Goal: Communication & Community: Share content

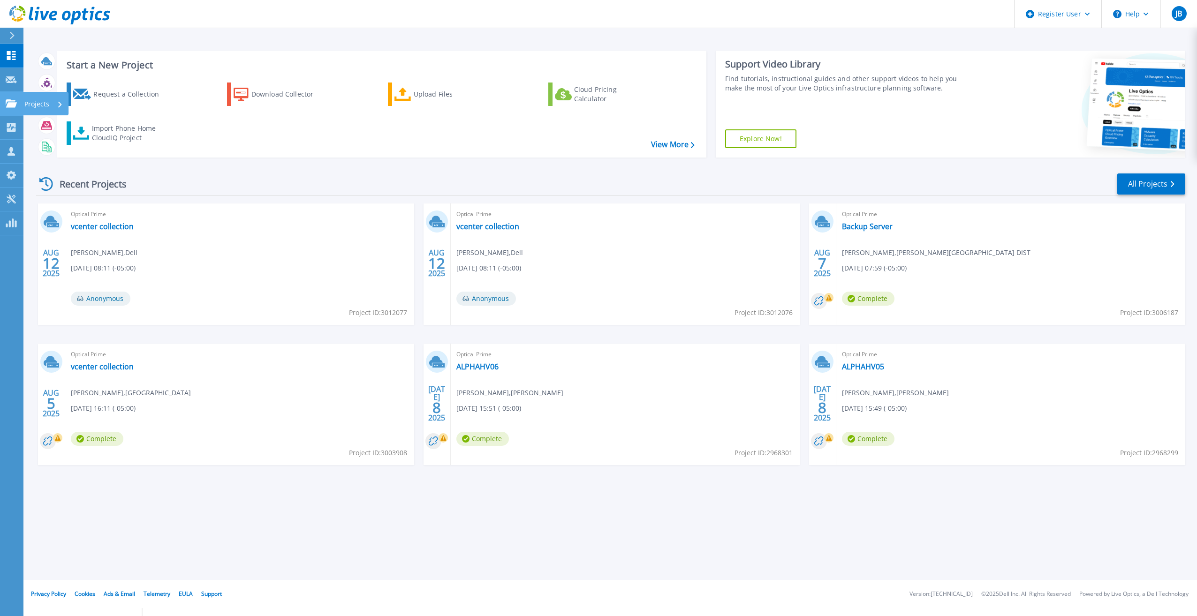
click at [16, 109] on link "Projects Projects" at bounding box center [11, 104] width 23 height 24
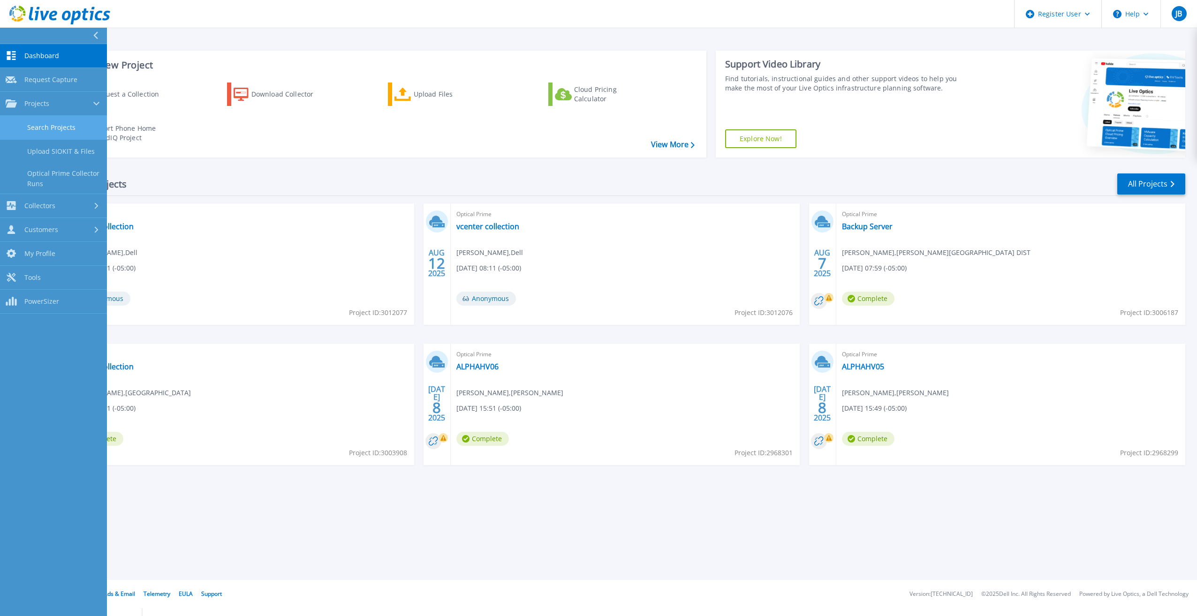
click at [39, 125] on link "Search Projects" at bounding box center [53, 128] width 107 height 24
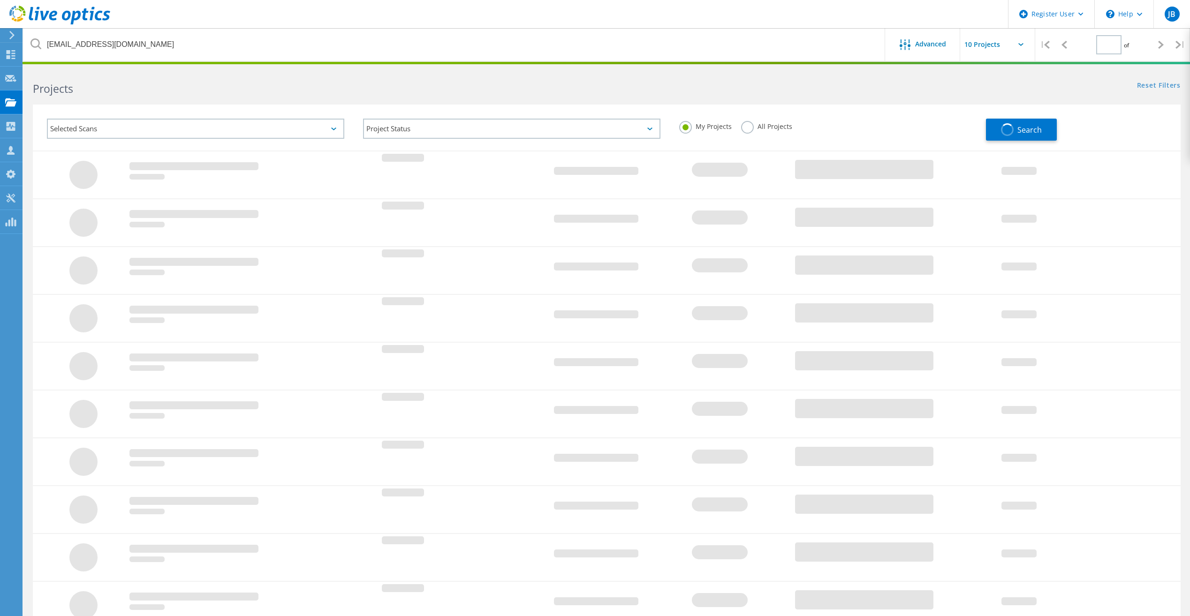
type input "1"
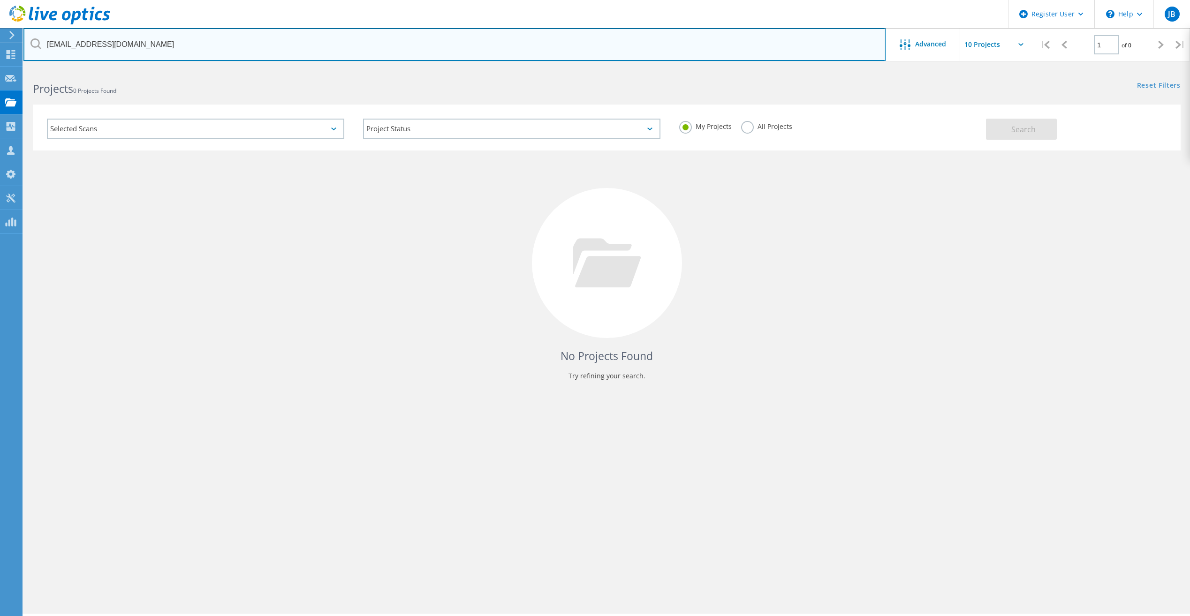
drag, startPoint x: 140, startPoint y: 41, endPoint x: 0, endPoint y: 19, distance: 141.9
click at [0, 19] on html "Register User \n Help Explore Helpful Articles Contact Support JB Dell User Jac…" at bounding box center [595, 356] width 1190 height 713
paste input "bjohnson@vbsd.us"
type input "bjohnson@vbsd.us"
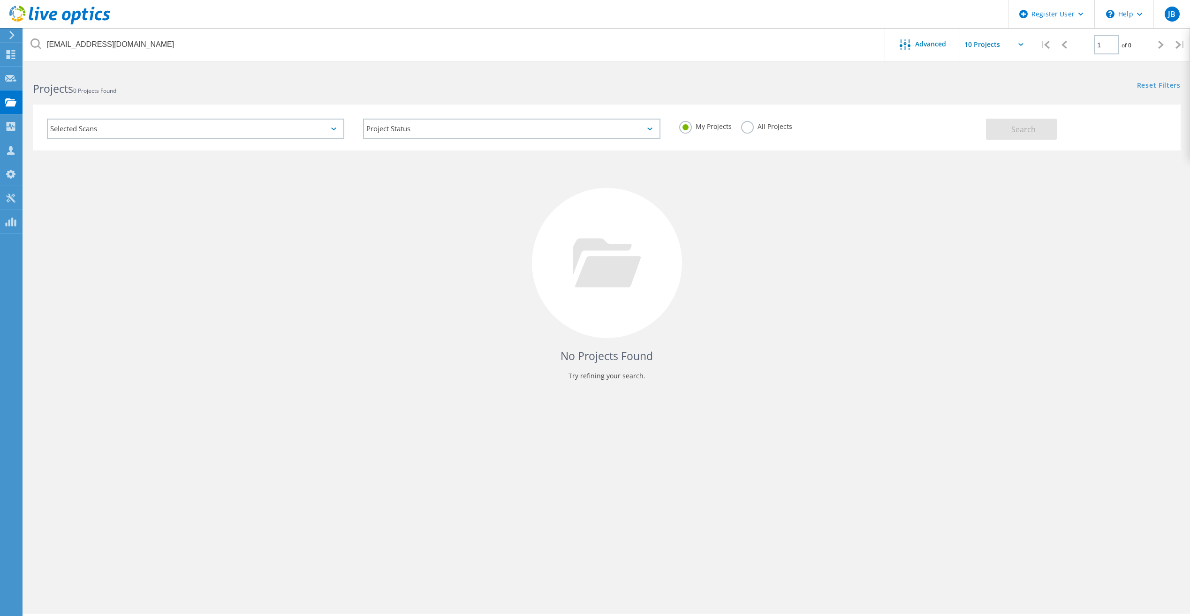
click at [745, 124] on label "All Projects" at bounding box center [766, 125] width 51 height 9
click at [0, 0] on input "All Projects" at bounding box center [0, 0] width 0 height 0
click at [1056, 125] on button "Search" at bounding box center [1021, 129] width 71 height 21
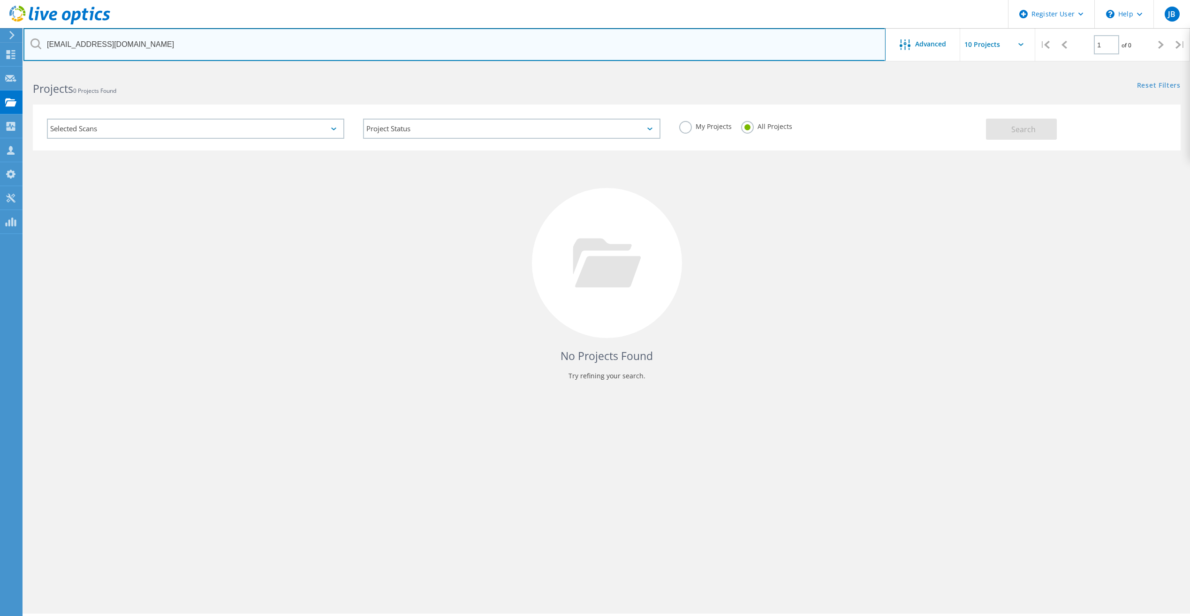
drag, startPoint x: 127, startPoint y: 46, endPoint x: 26, endPoint y: 34, distance: 102.0
click at [26, 34] on input "bjohnson@vbsd.us" at bounding box center [454, 44] width 862 height 33
paste input "sbearden@kimray.com"
type input "sbearden@kimray.com"
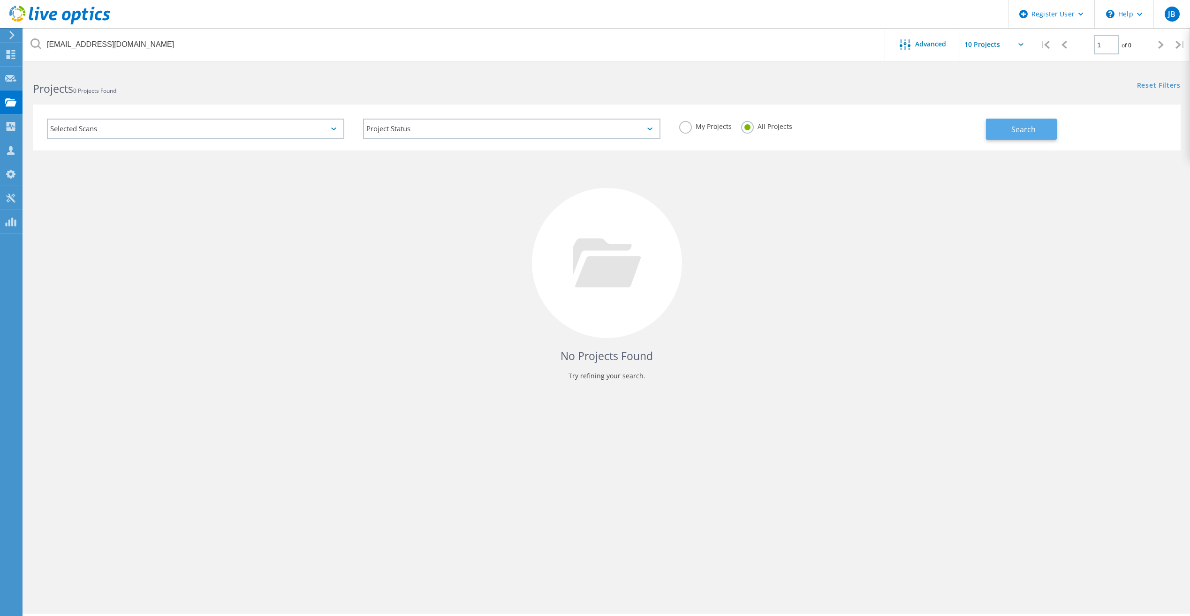
click at [1014, 139] on button "Search" at bounding box center [1021, 129] width 71 height 21
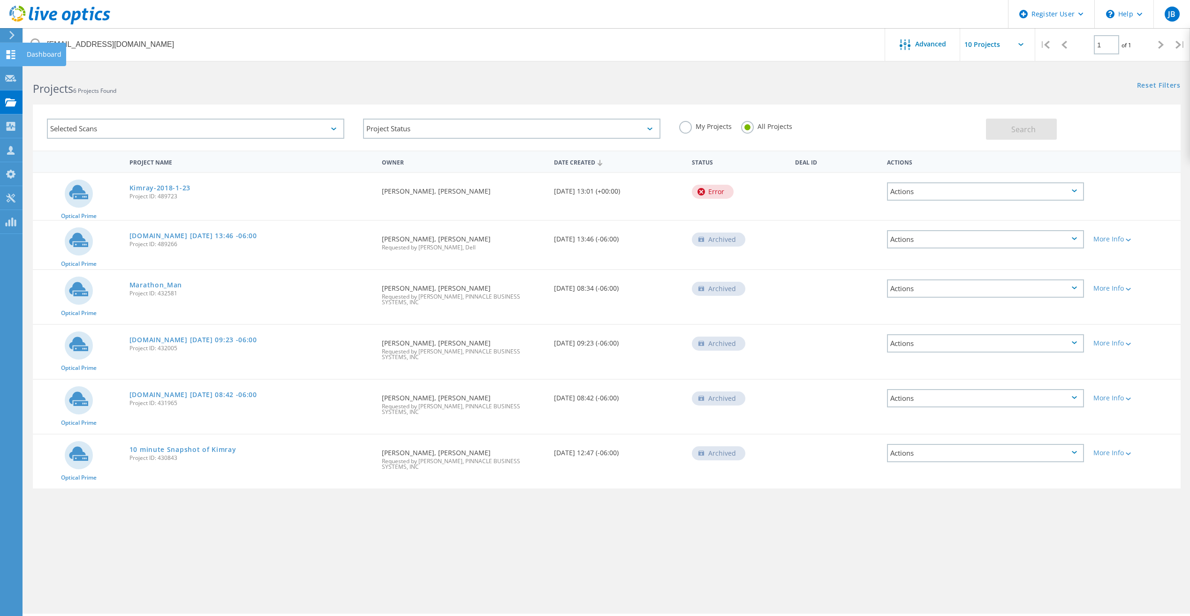
click at [37, 55] on div "Dashboard" at bounding box center [44, 54] width 35 height 7
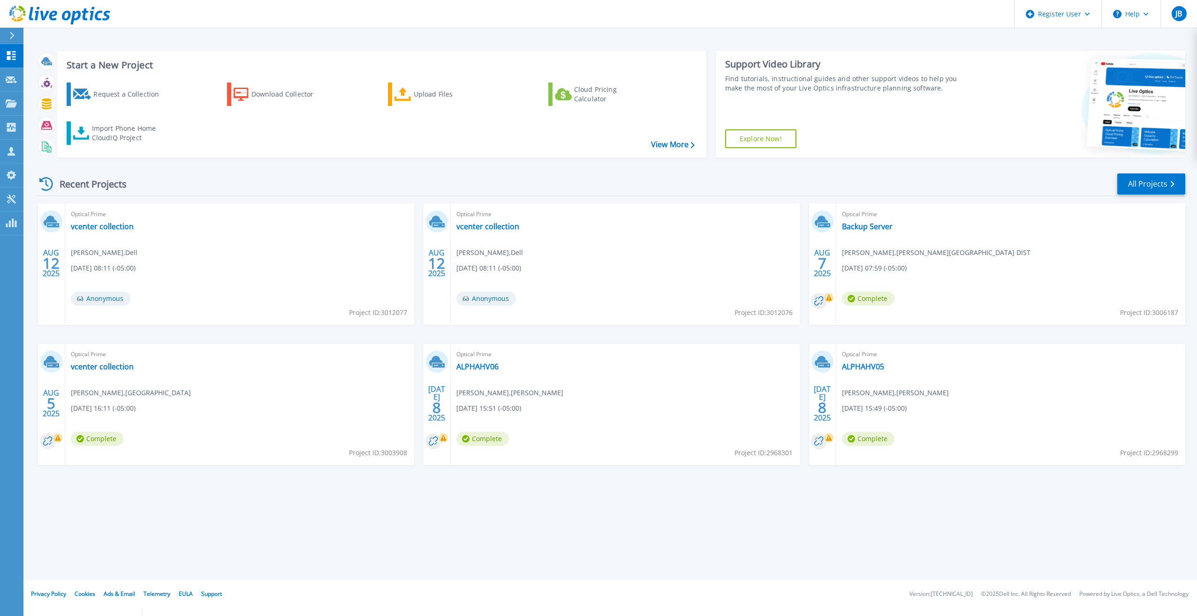
click at [255, 502] on div "Start a New Project Request a Collection Download Collector Upload Files Cloud …" at bounding box center [610, 290] width 1174 height 580
click at [880, 228] on link "Backup Server" at bounding box center [867, 226] width 51 height 9
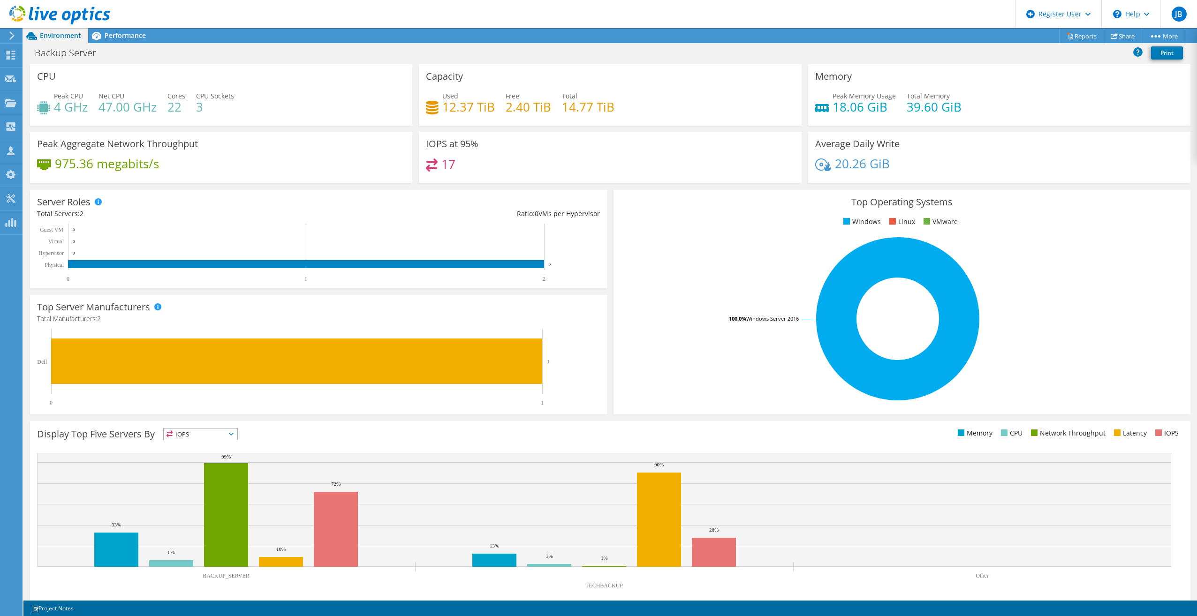
click at [1019, 129] on div "Memory Peak Memory Usage 18.06 GiB Total Memory 39.60 GiB" at bounding box center [999, 98] width 389 height 68
click at [1123, 37] on link "Share" at bounding box center [1123, 36] width 38 height 15
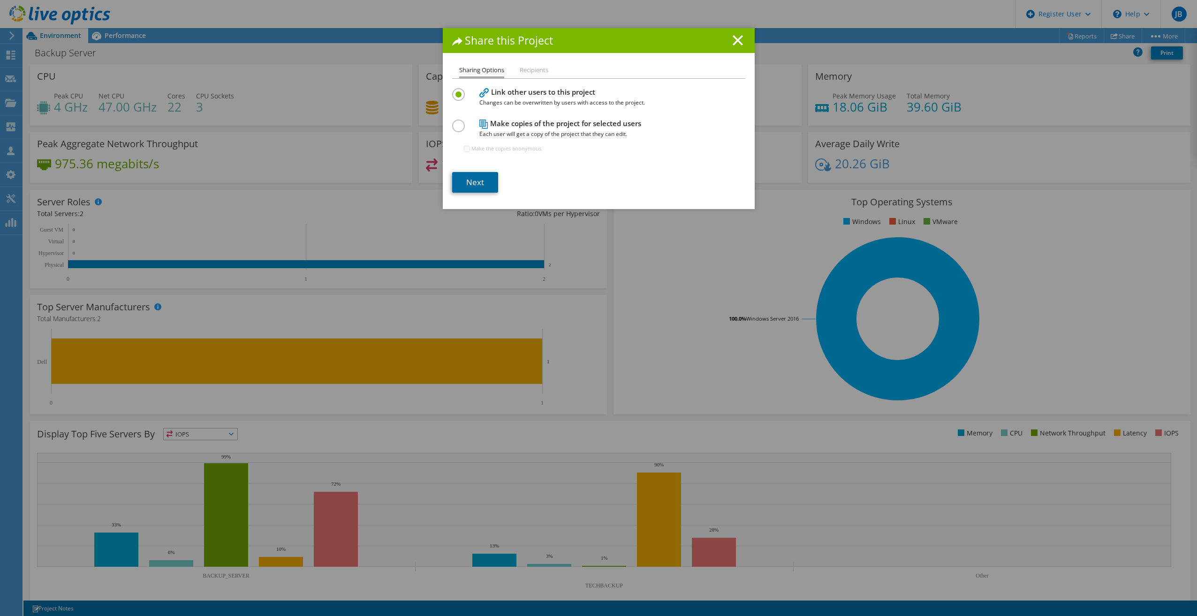
click at [479, 176] on link "Next" at bounding box center [475, 182] width 46 height 21
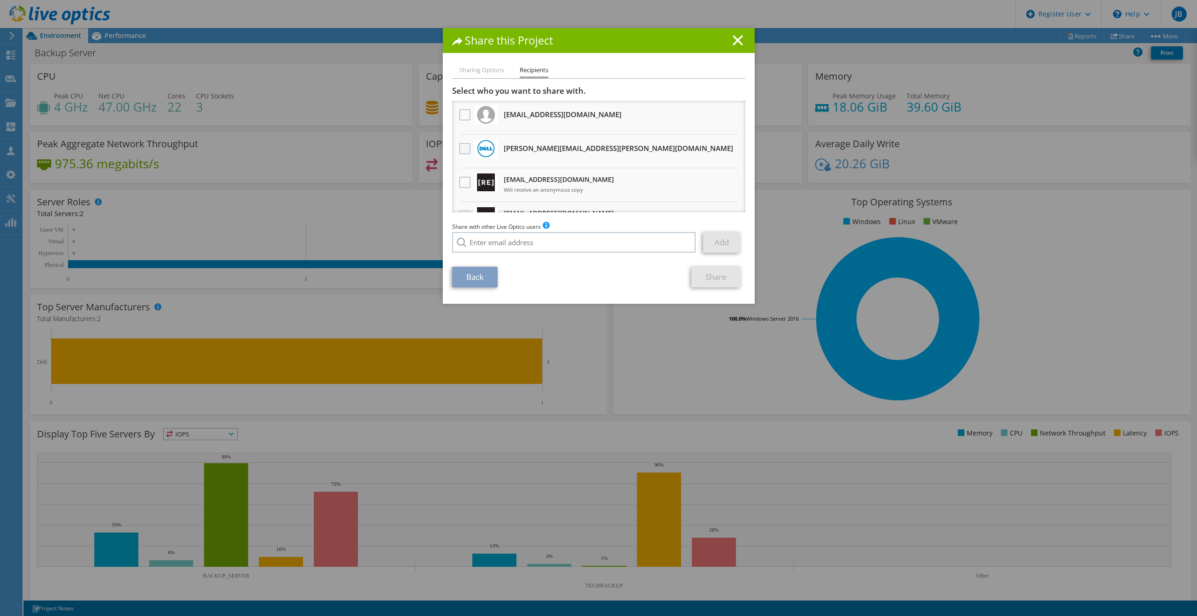
click at [460, 152] on label at bounding box center [466, 148] width 14 height 11
click at [0, 0] on input "checkbox" at bounding box center [0, 0] width 0 height 0
click at [716, 279] on link "Share" at bounding box center [715, 277] width 49 height 21
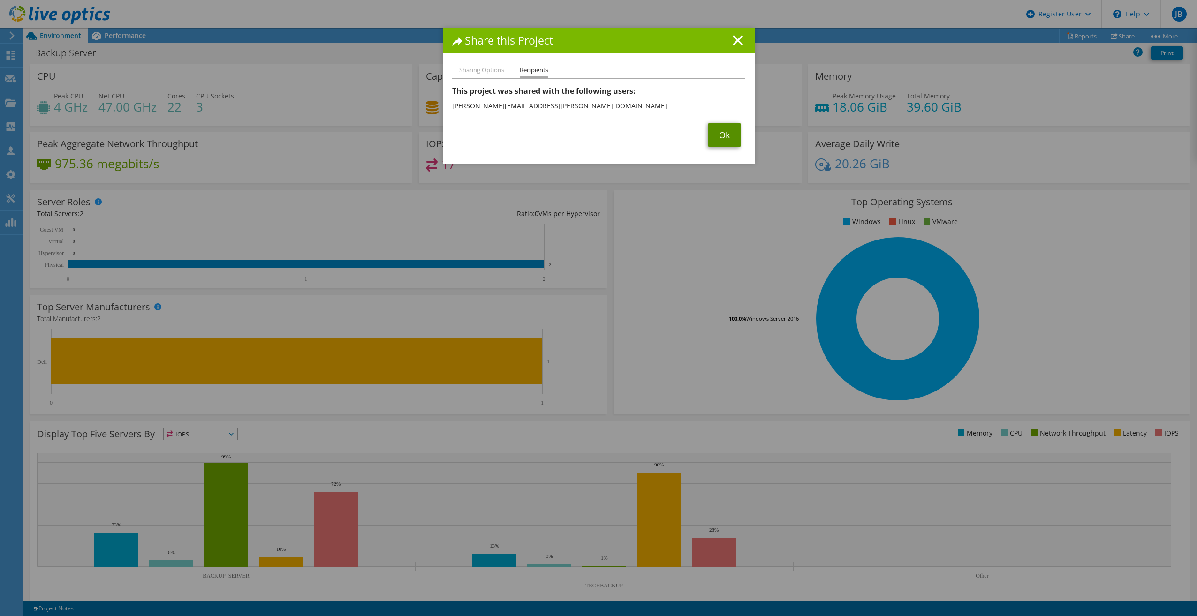
click at [723, 136] on link "Ok" at bounding box center [724, 135] width 32 height 24
